Goal: Information Seeking & Learning: Learn about a topic

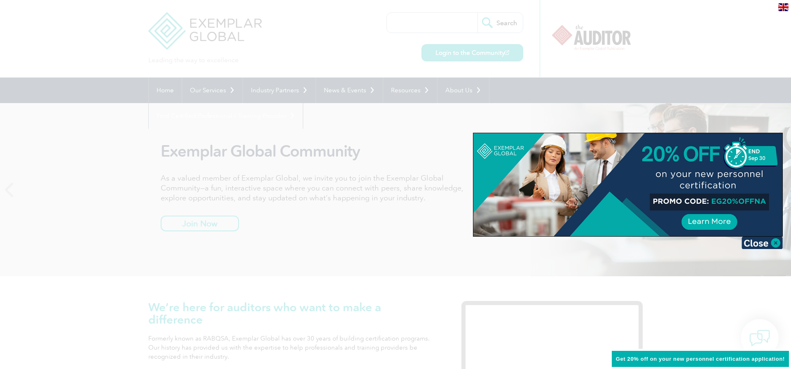
click at [375, 128] on div at bounding box center [395, 184] width 791 height 369
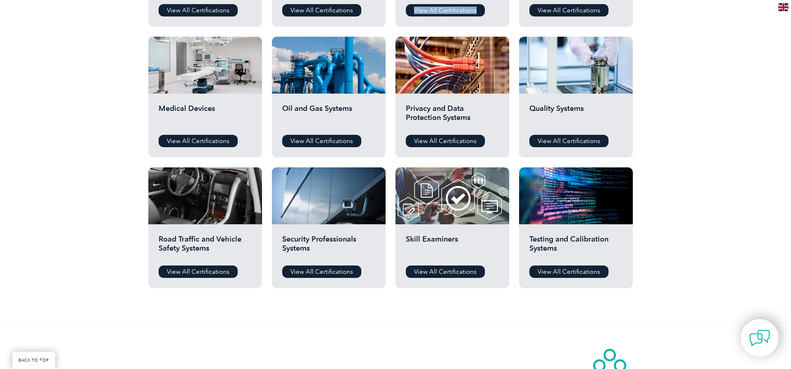
scroll to position [544, 0]
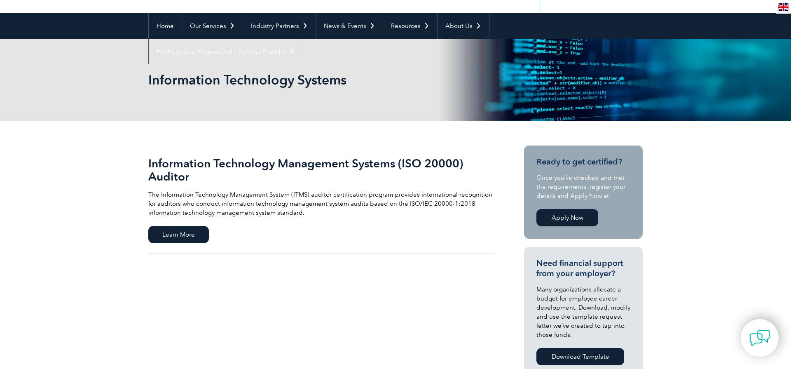
scroll to position [76, 0]
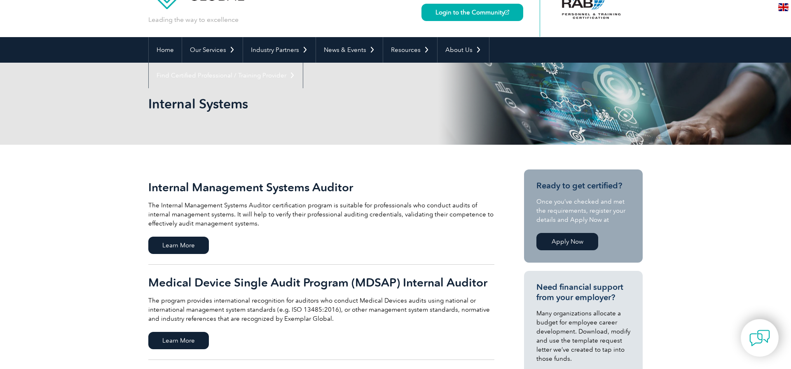
scroll to position [74, 0]
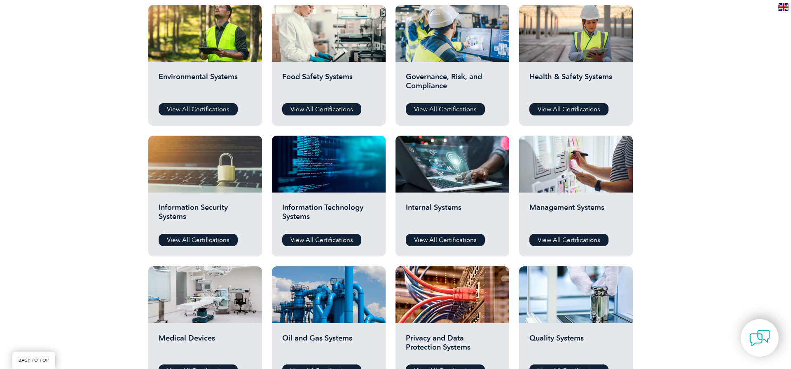
scroll to position [306, 0]
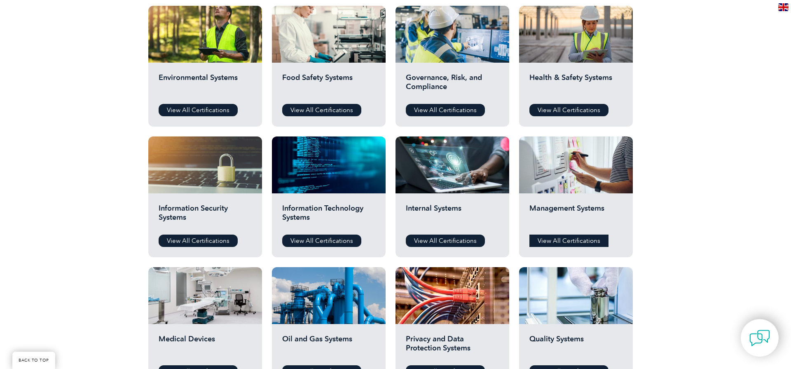
click at [553, 240] on link "View All Certifications" at bounding box center [568, 240] width 79 height 12
click at [202, 243] on link "View All Certifications" at bounding box center [198, 240] width 79 height 12
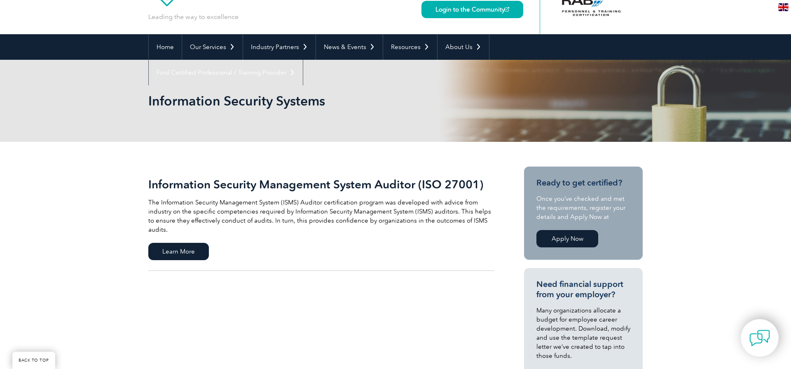
scroll to position [5, 0]
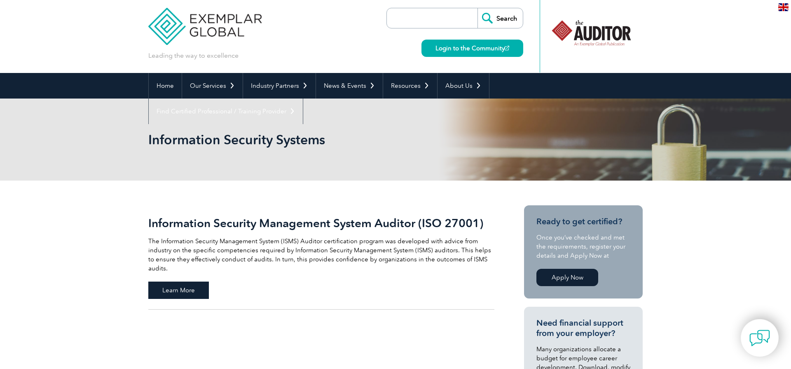
click at [190, 281] on span "Learn More" at bounding box center [178, 289] width 61 height 17
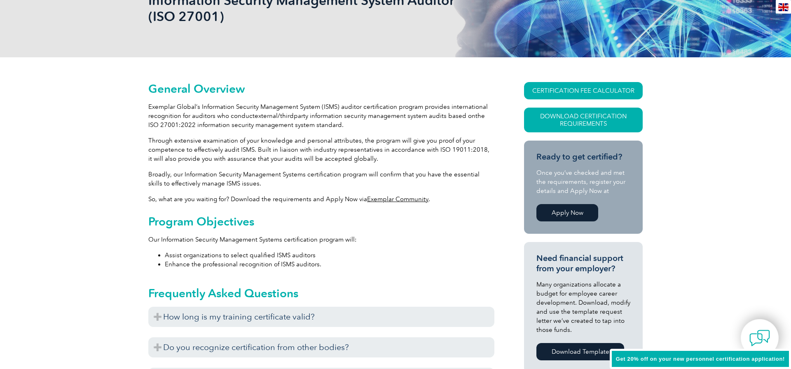
scroll to position [238, 0]
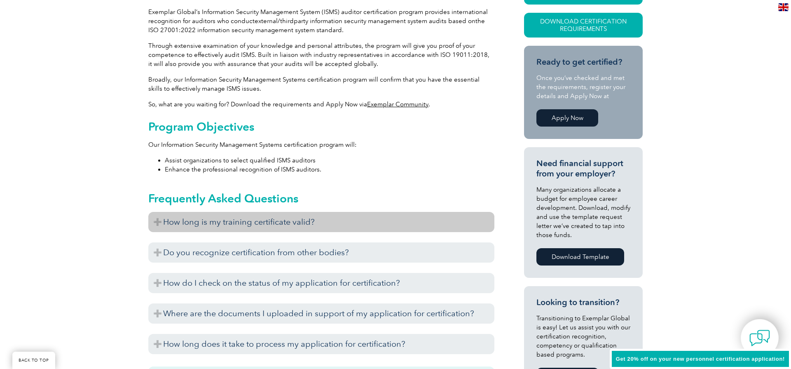
click at [345, 219] on h3 "How long is my training certificate valid?" at bounding box center [321, 222] width 346 height 20
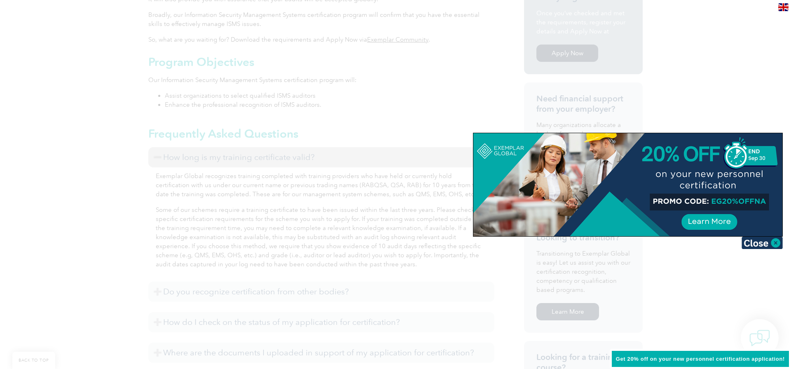
scroll to position [310, 0]
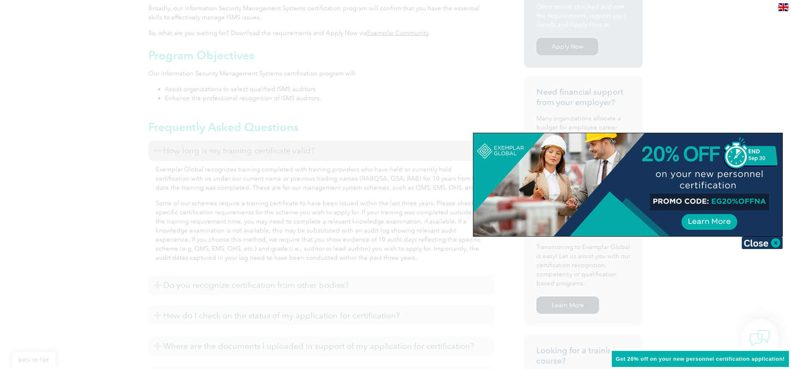
click at [705, 195] on div at bounding box center [627, 184] width 309 height 103
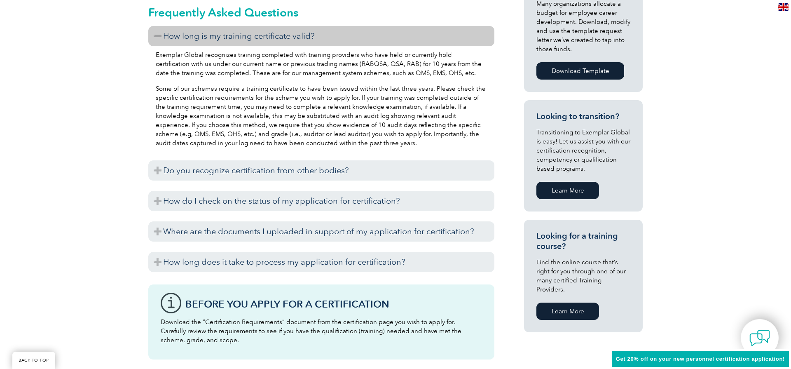
scroll to position [429, 0]
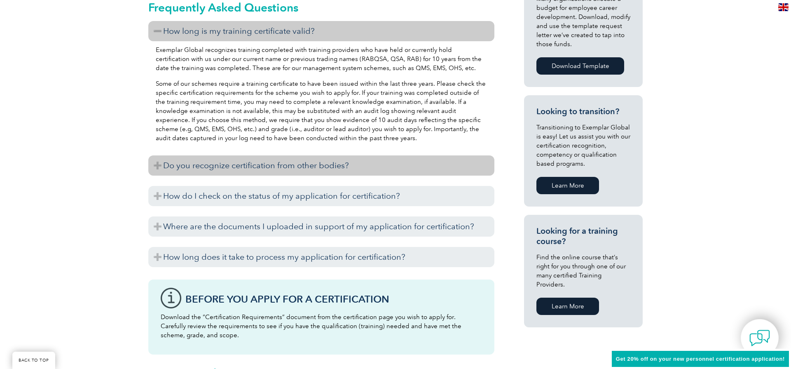
click at [328, 172] on h3 "Do you recognize certification from other bodies?" at bounding box center [321, 165] width 346 height 20
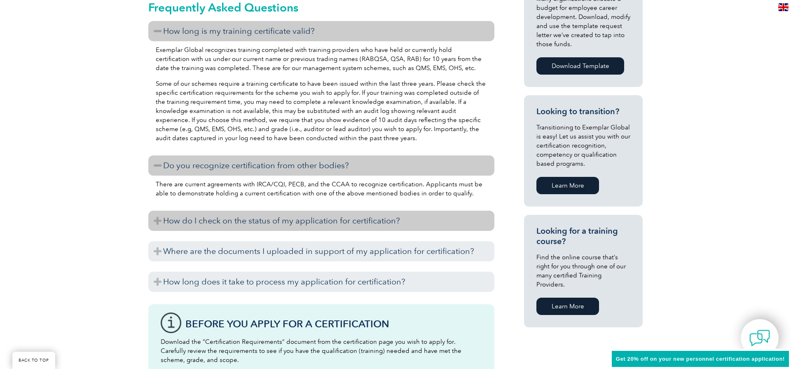
click at [330, 222] on h3 "How do I check on the status of my application for certification?" at bounding box center [321, 220] width 346 height 20
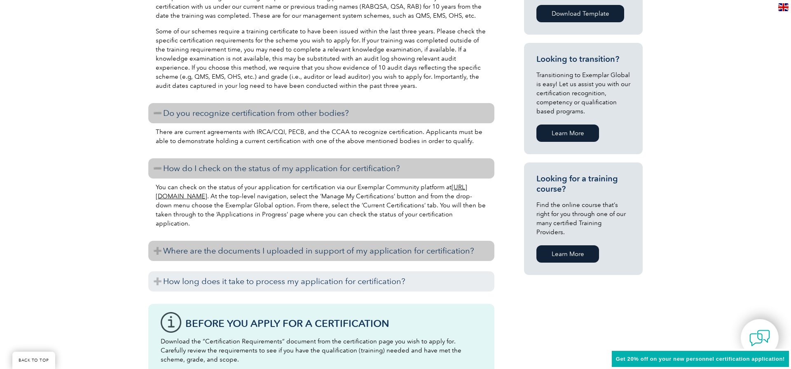
scroll to position [490, 0]
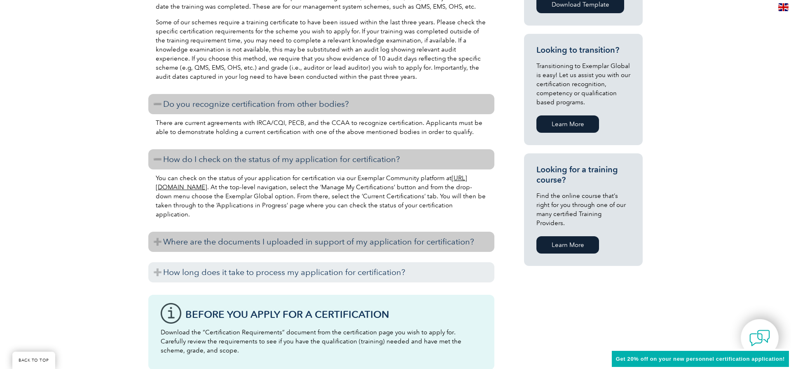
click at [302, 241] on h3 "Where are the documents I uploaded in support of my application for certificati…" at bounding box center [321, 241] width 346 height 20
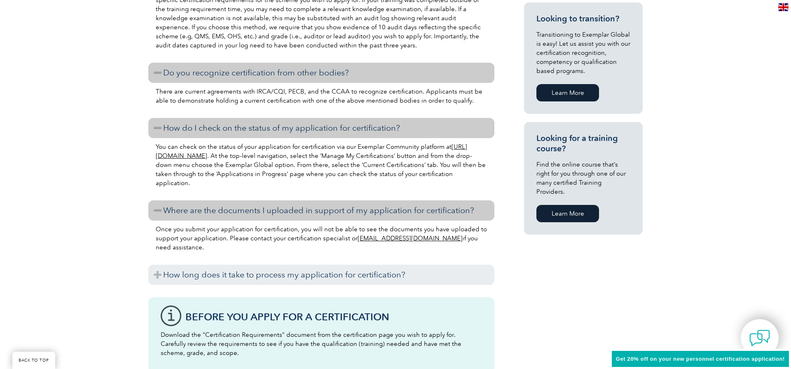
scroll to position [558, 0]
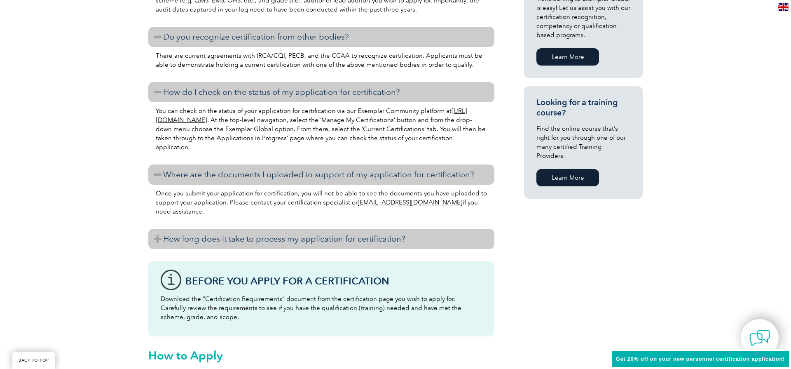
click at [280, 242] on h3 "How long does it take to process my application for certification?" at bounding box center [321, 239] width 346 height 20
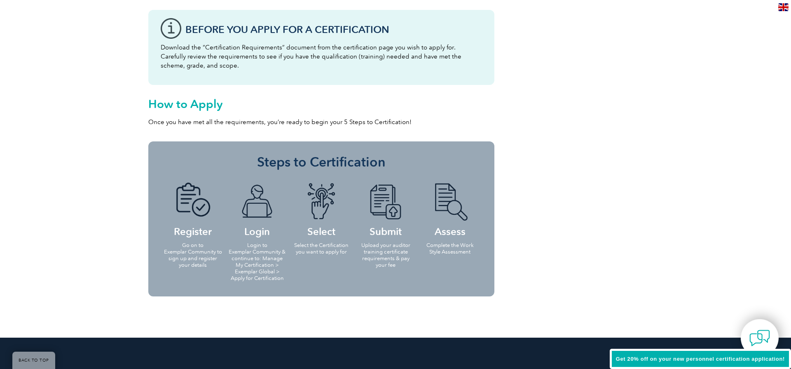
scroll to position [851, 0]
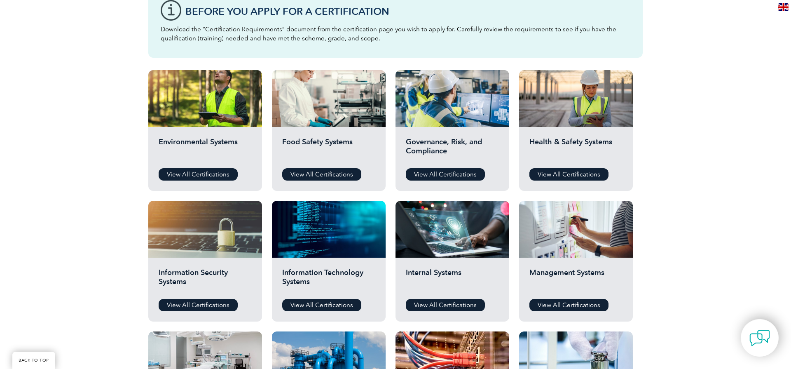
scroll to position [283, 0]
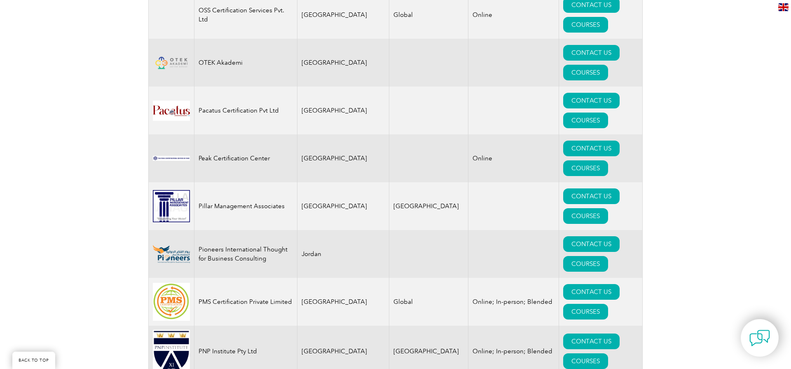
scroll to position [9052, 0]
